Goal: Check status: Check status

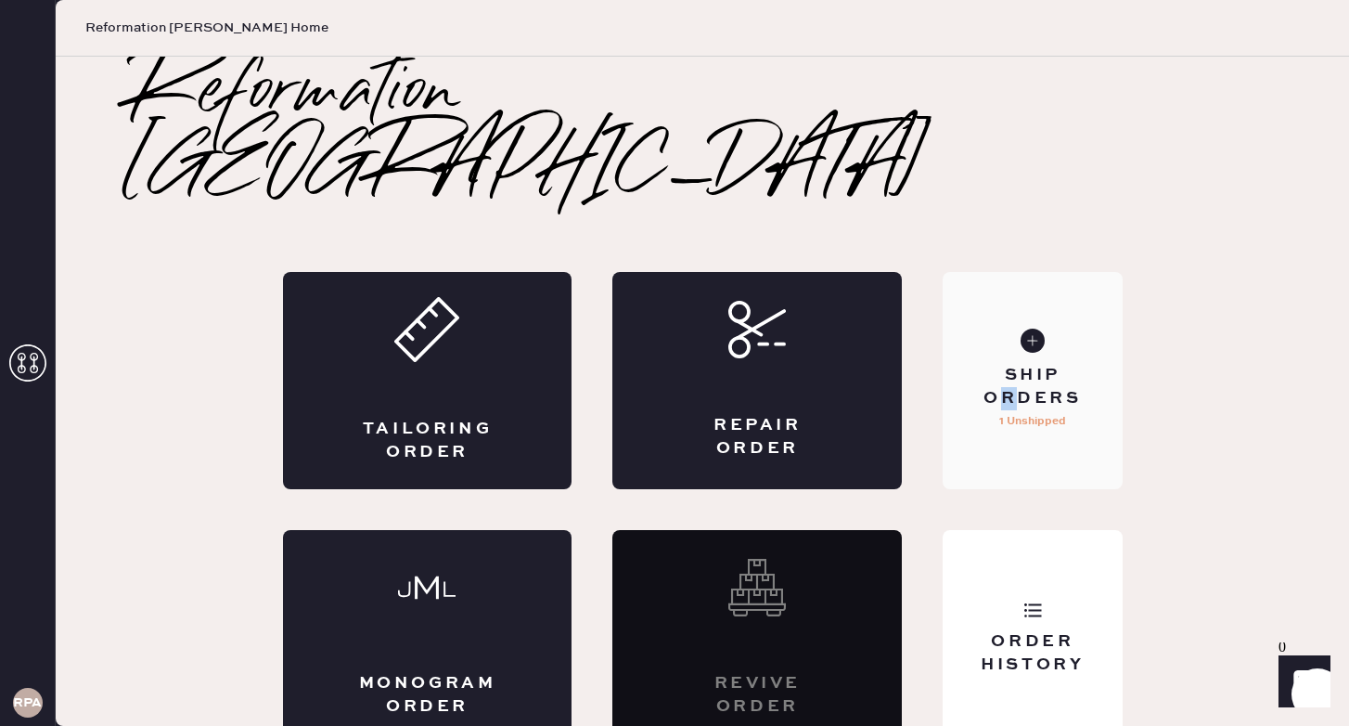
click at [1009, 364] on div "Ship Orders" at bounding box center [1032, 387] width 149 height 46
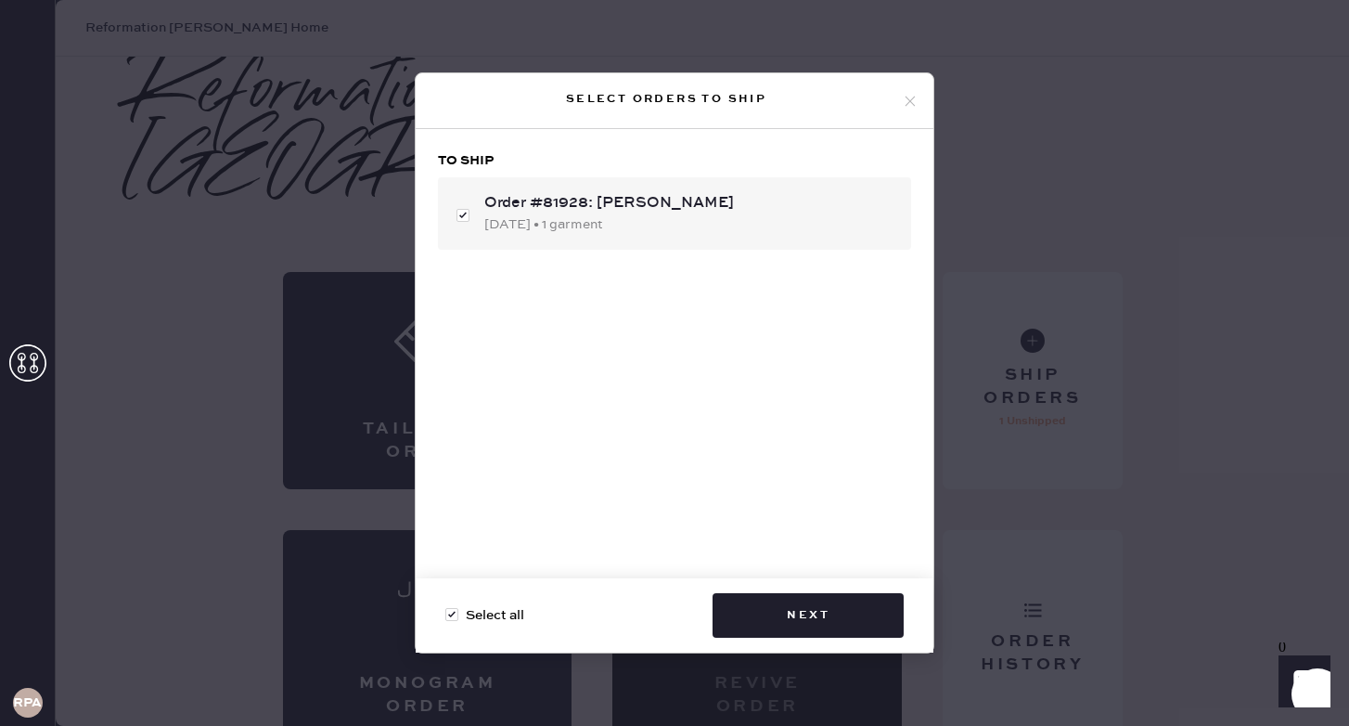
click at [911, 97] on icon at bounding box center [910, 101] width 17 height 17
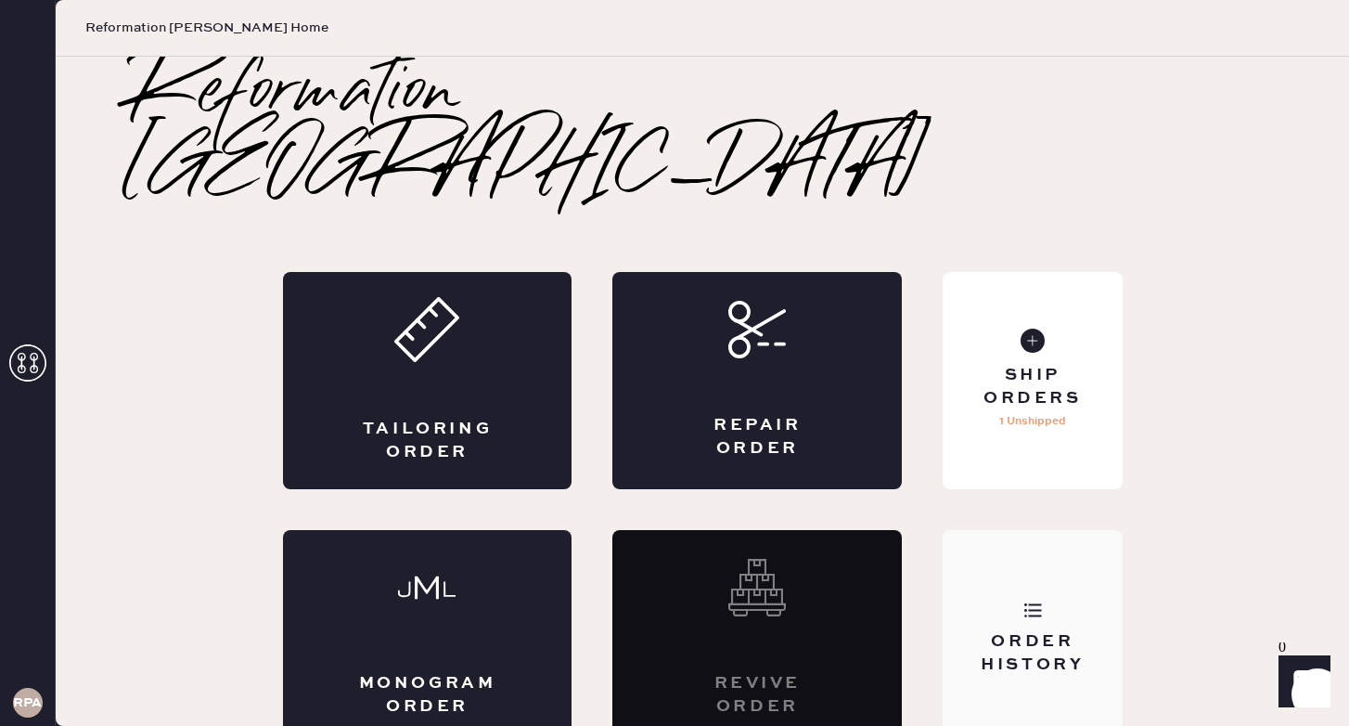
click at [1011, 630] on div "Order History" at bounding box center [1032, 653] width 149 height 46
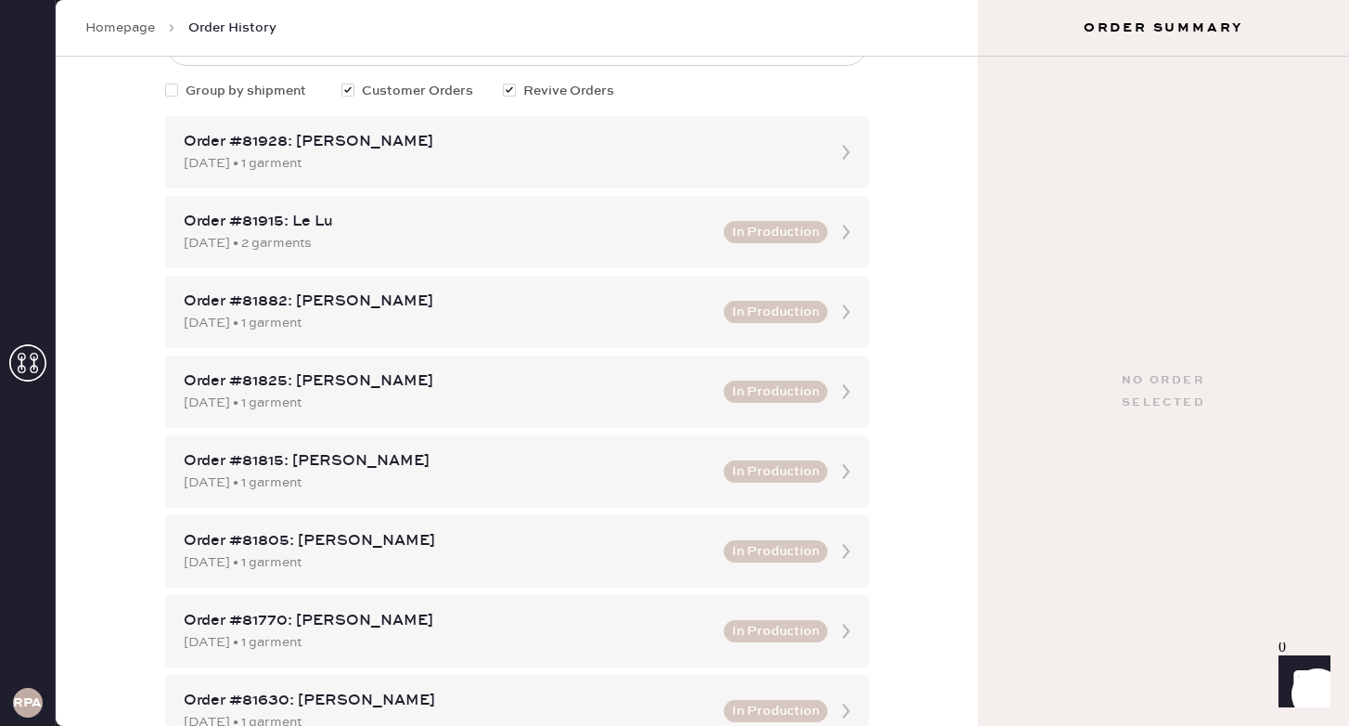
scroll to position [152, 0]
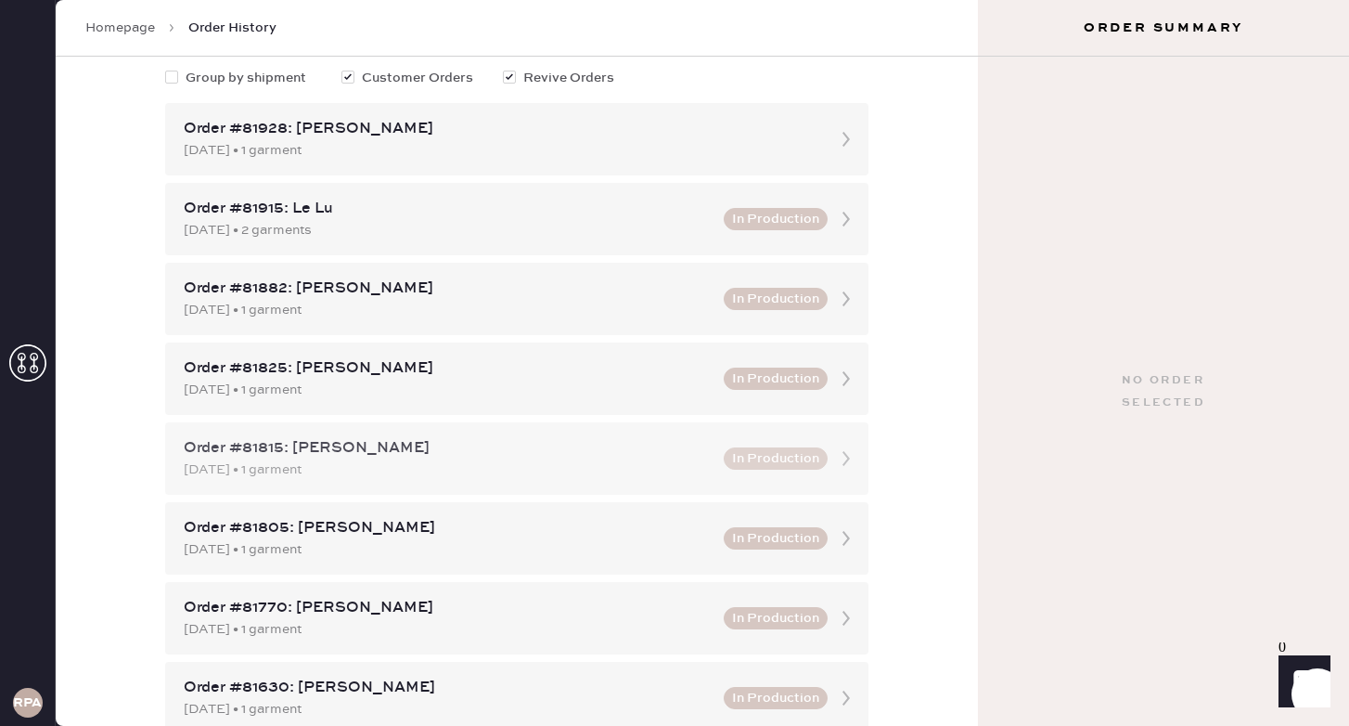
click at [727, 480] on div "Order #81815: [PERSON_NAME] [DATE] • 1 garment In Production" at bounding box center [516, 458] width 703 height 72
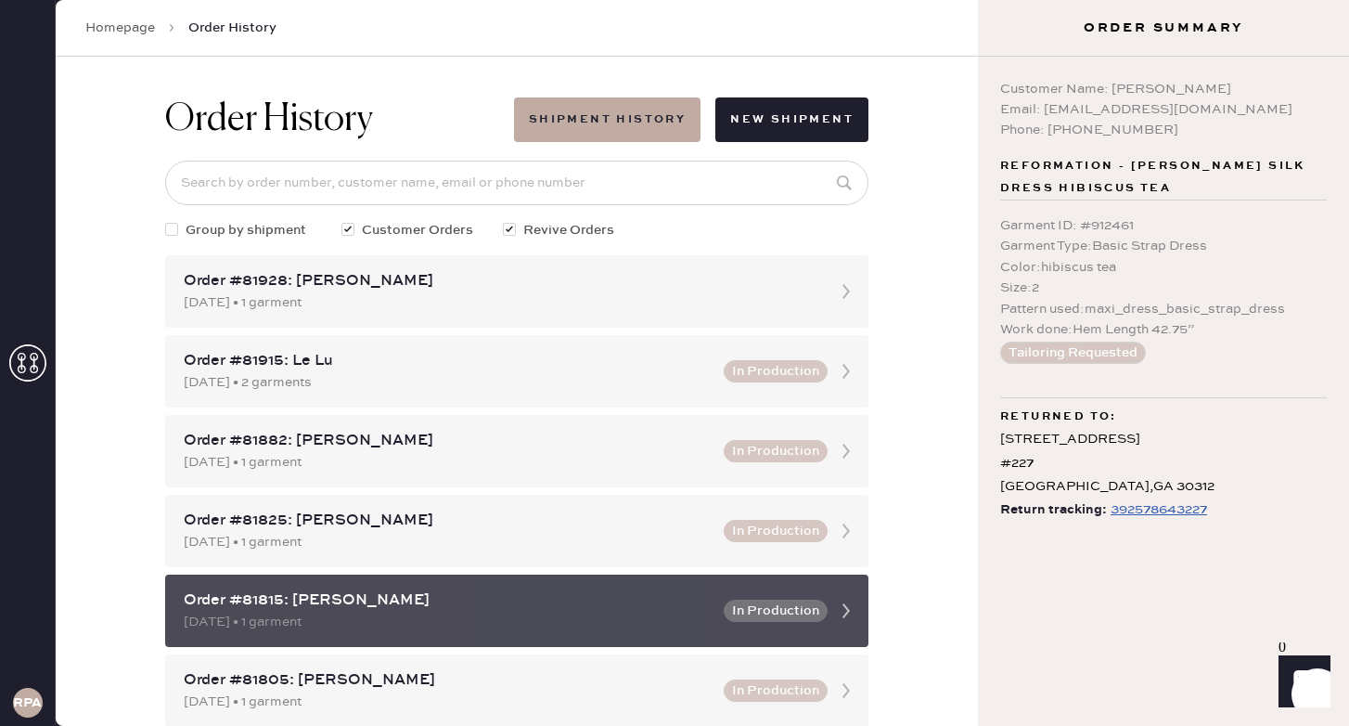
click at [840, 612] on icon at bounding box center [846, 610] width 37 height 37
